Goal: Find contact information: Find contact information

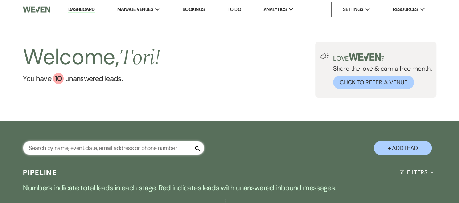
click at [91, 148] on input "text" at bounding box center [113, 148] width 181 height 14
type input "[PERSON_NAME]"
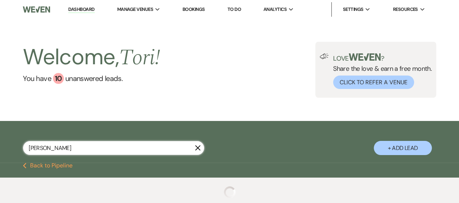
select select "8"
select select "5"
select select "8"
select select "1"
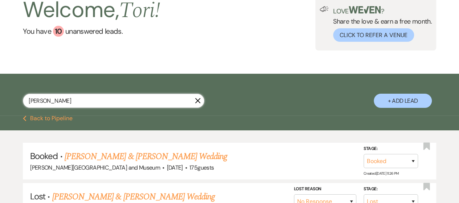
scroll to position [73, 0]
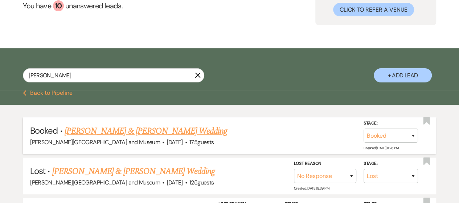
click at [115, 133] on link "[PERSON_NAME] & [PERSON_NAME] Wedding" at bounding box center [146, 131] width 163 height 13
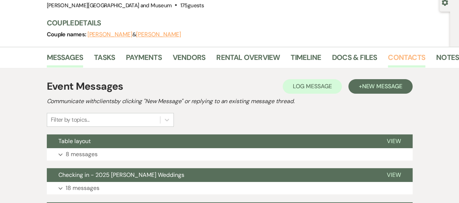
click at [409, 55] on link "Contacts" at bounding box center [406, 60] width 37 height 16
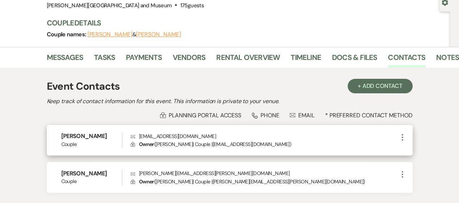
click at [163, 138] on p "Envelope [EMAIL_ADDRESS][DOMAIN_NAME]" at bounding box center [265, 136] width 268 height 8
drag, startPoint x: 141, startPoint y: 136, endPoint x: 205, endPoint y: 139, distance: 64.7
click at [205, 139] on p "Envelope [EMAIL_ADDRESS][DOMAIN_NAME]" at bounding box center [265, 136] width 268 height 8
drag, startPoint x: 160, startPoint y: 132, endPoint x: 143, endPoint y: 136, distance: 16.7
click at [160, 132] on p "Envelope [EMAIL_ADDRESS][DOMAIN_NAME]" at bounding box center [265, 136] width 268 height 8
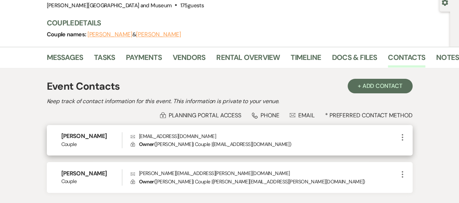
click at [137, 135] on p "Envelope [EMAIL_ADDRESS][DOMAIN_NAME]" at bounding box center [265, 136] width 268 height 8
drag, startPoint x: 139, startPoint y: 135, endPoint x: 202, endPoint y: 136, distance: 62.8
click at [202, 136] on p "Envelope [EMAIL_ADDRESS][DOMAIN_NAME]" at bounding box center [265, 136] width 268 height 8
copy p "[EMAIL_ADDRESS][DOMAIN_NAME]"
